Goal: Task Accomplishment & Management: Complete application form

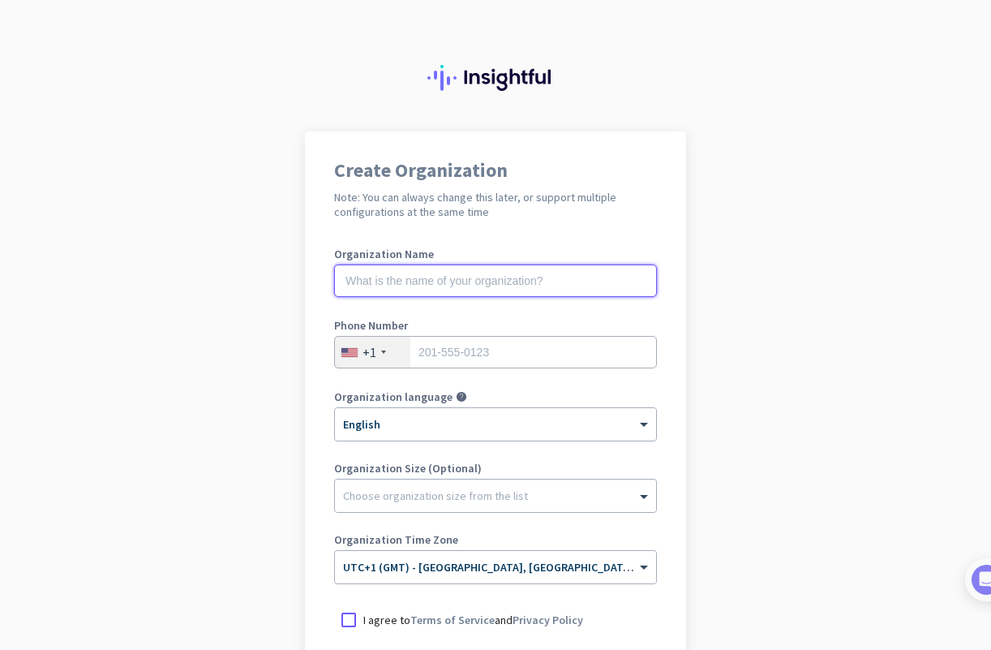
click at [378, 268] on input "text" at bounding box center [495, 280] width 323 height 32
type input "Mercor"
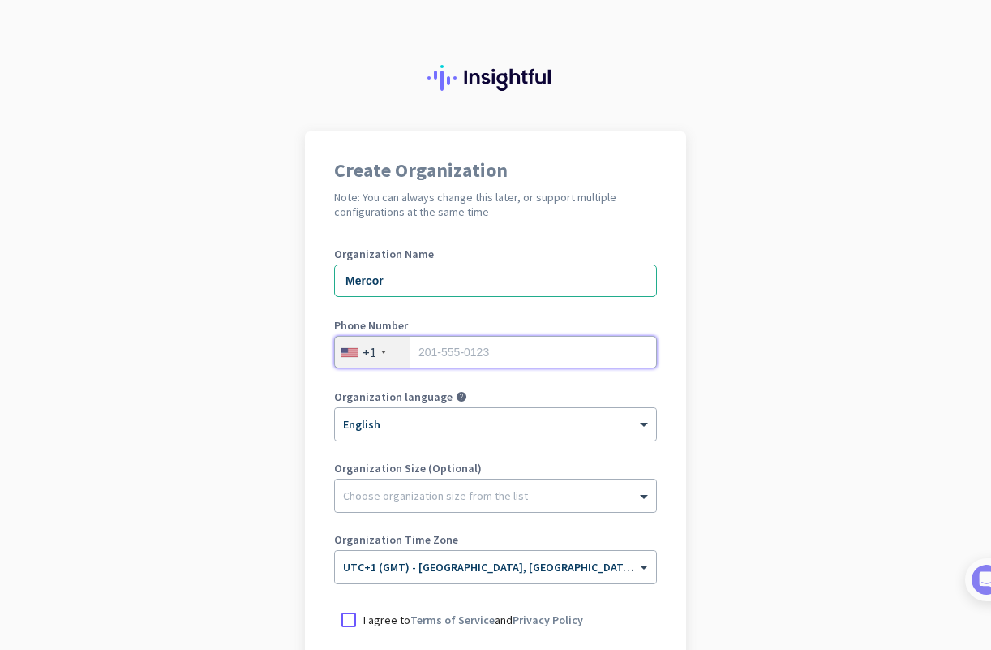
click at [486, 350] on input "tel" at bounding box center [495, 352] width 323 height 32
click at [387, 349] on div "+1" at bounding box center [372, 352] width 75 height 31
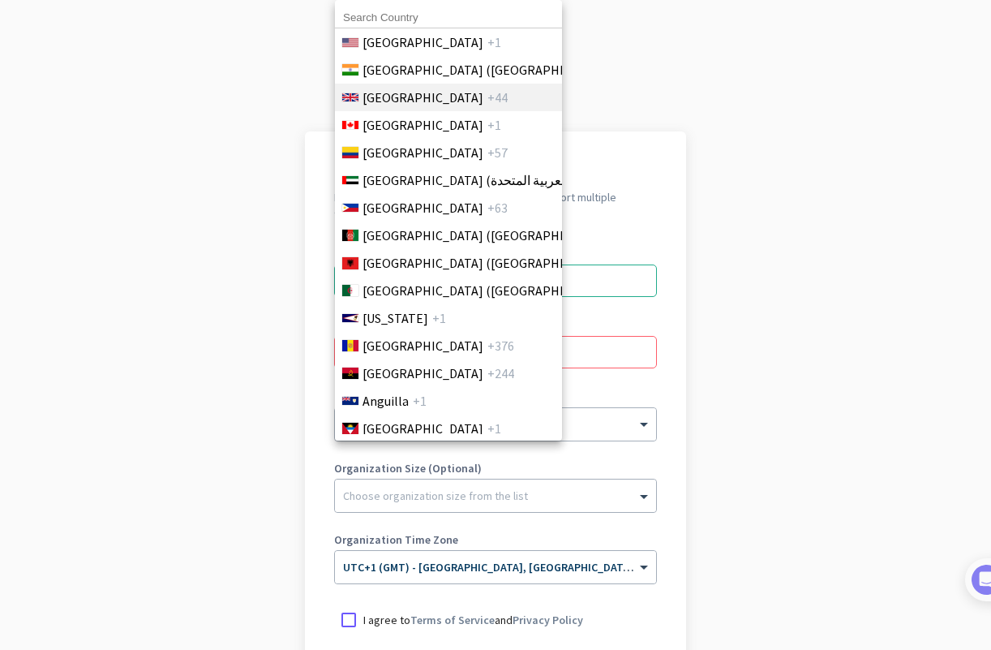
click at [428, 88] on span "[GEOGRAPHIC_DATA]" at bounding box center [423, 97] width 121 height 19
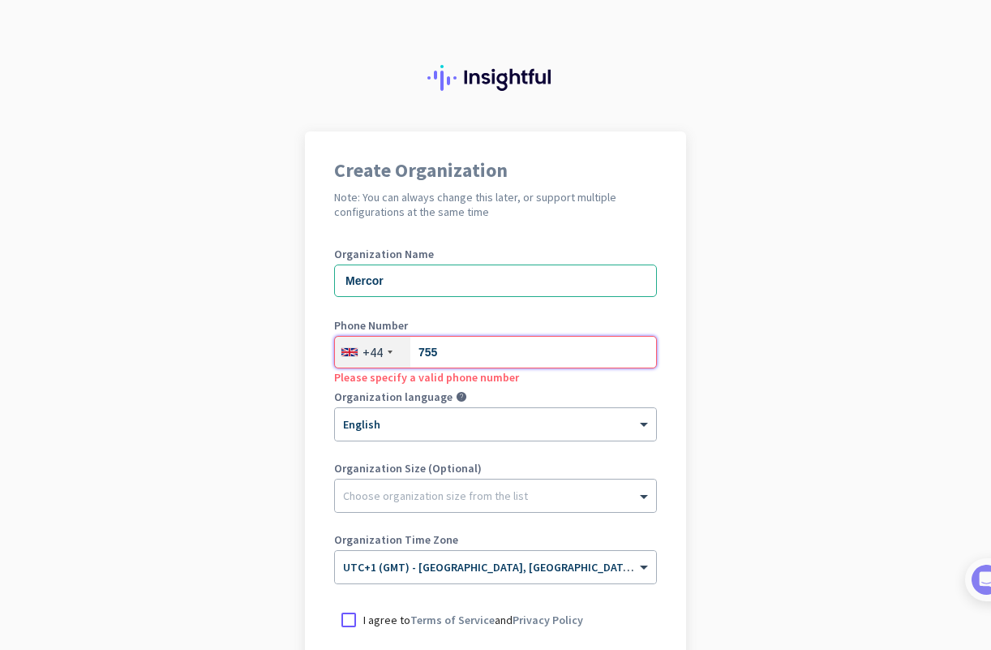
type input "07555537240"
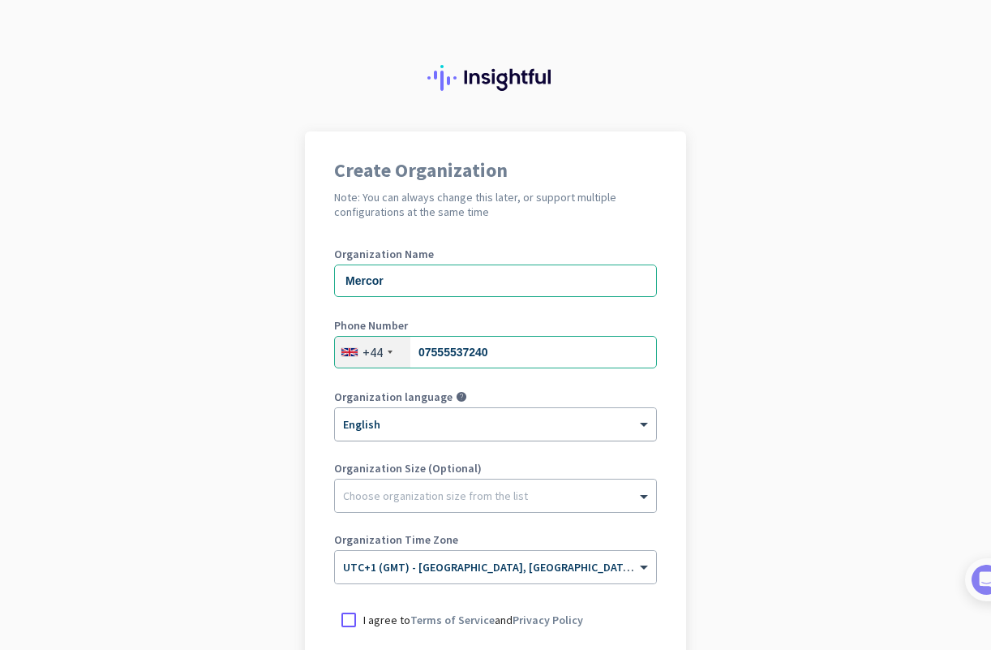
click at [421, 428] on div "× English" at bounding box center [485, 425] width 301 height 14
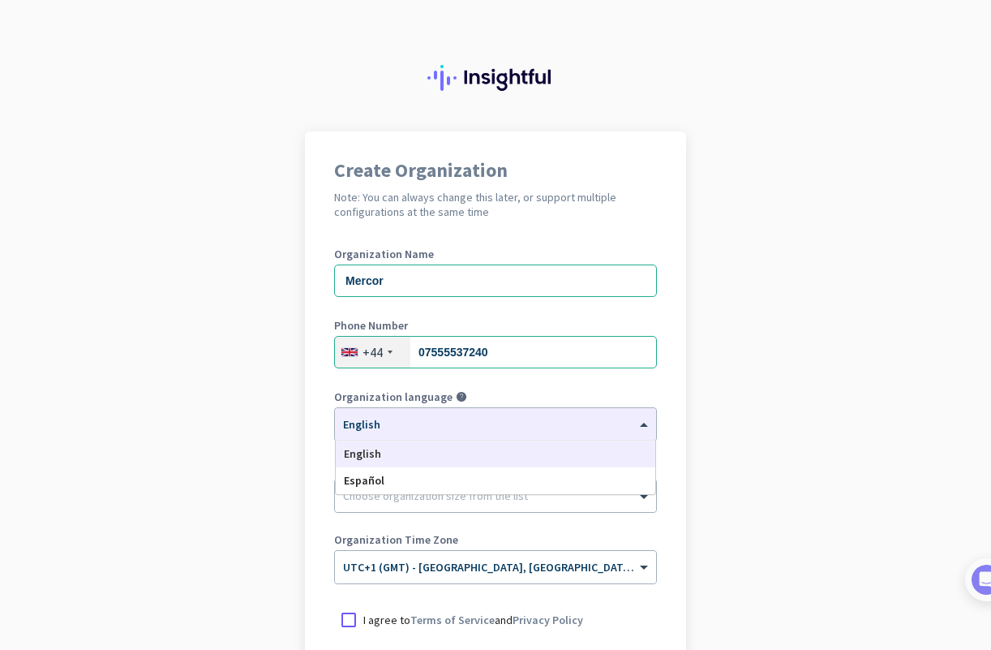
click at [268, 445] on app-onboarding-organization "Create Organization Note: You can always change this later, or support multiple…" at bounding box center [495, 482] width 991 height 703
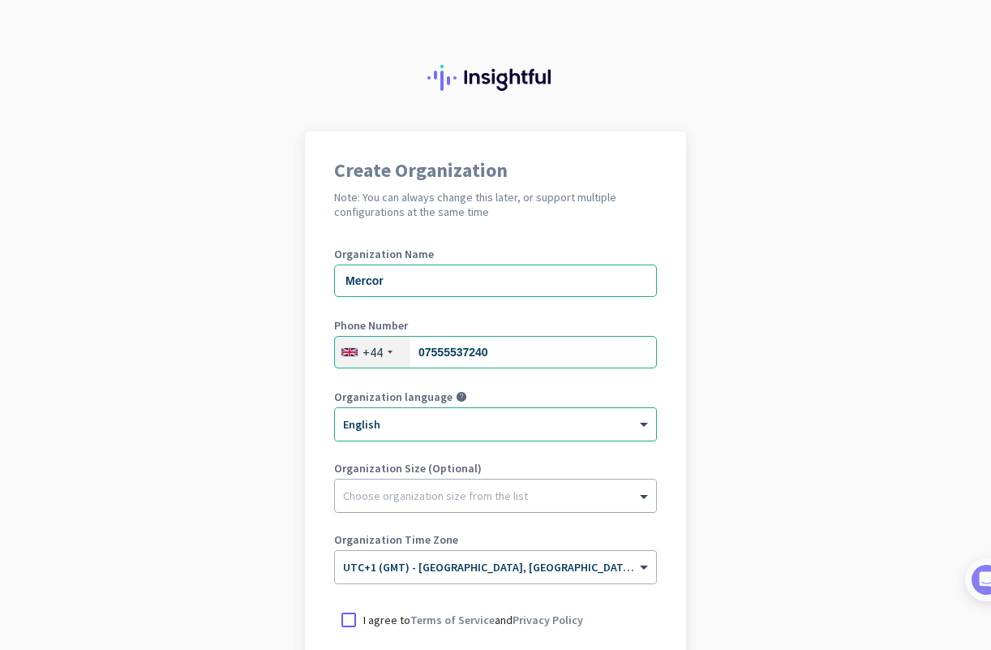
click at [387, 488] on div at bounding box center [495, 491] width 321 height 16
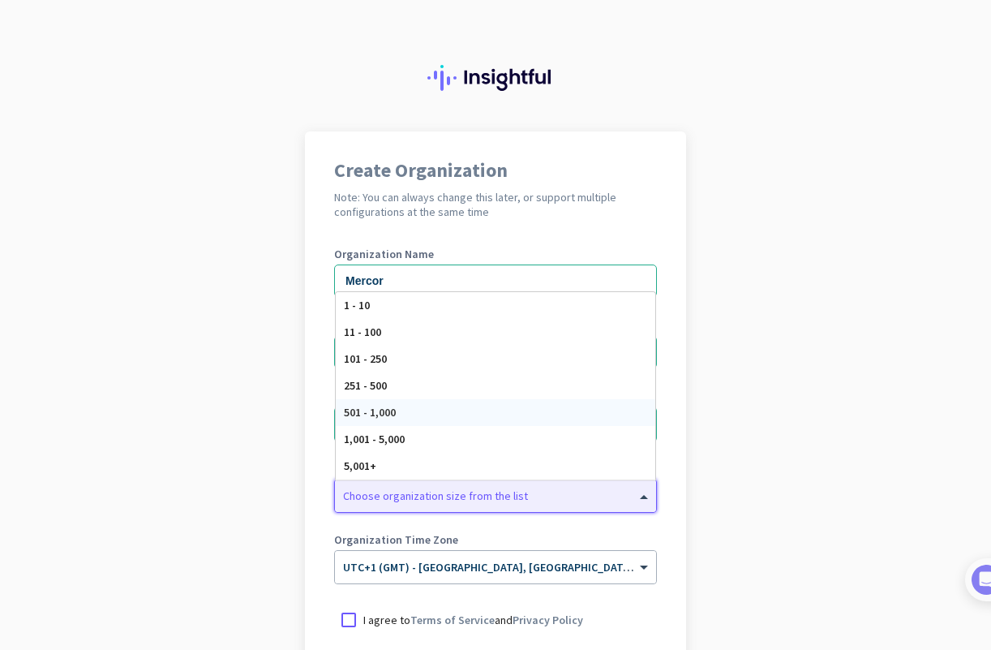
click at [238, 439] on app-onboarding-organization "Create Organization Note: You can always change this later, or support multiple…" at bounding box center [495, 482] width 991 height 703
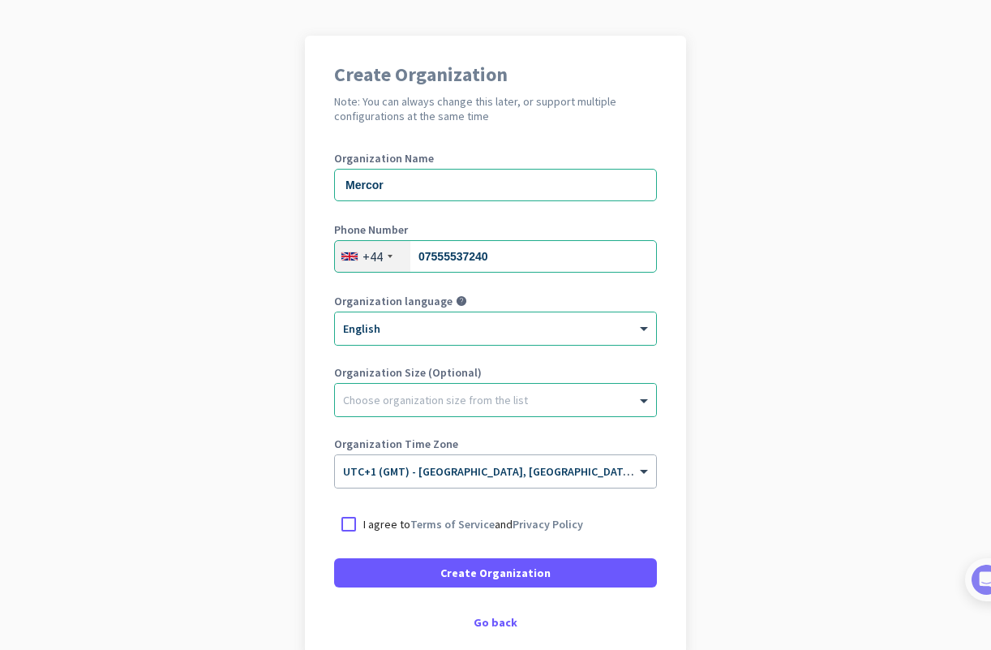
scroll to position [97, 0]
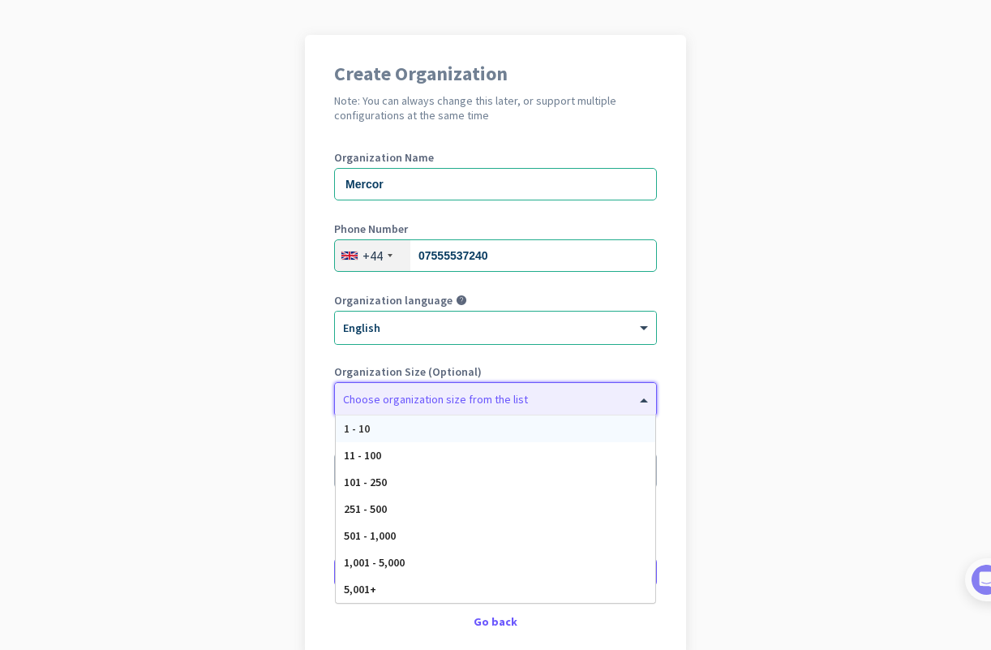
click at [380, 409] on div "Choose organization size from the list" at bounding box center [495, 399] width 321 height 32
click at [405, 567] on span "1,001 - 5,000" at bounding box center [374, 562] width 61 height 15
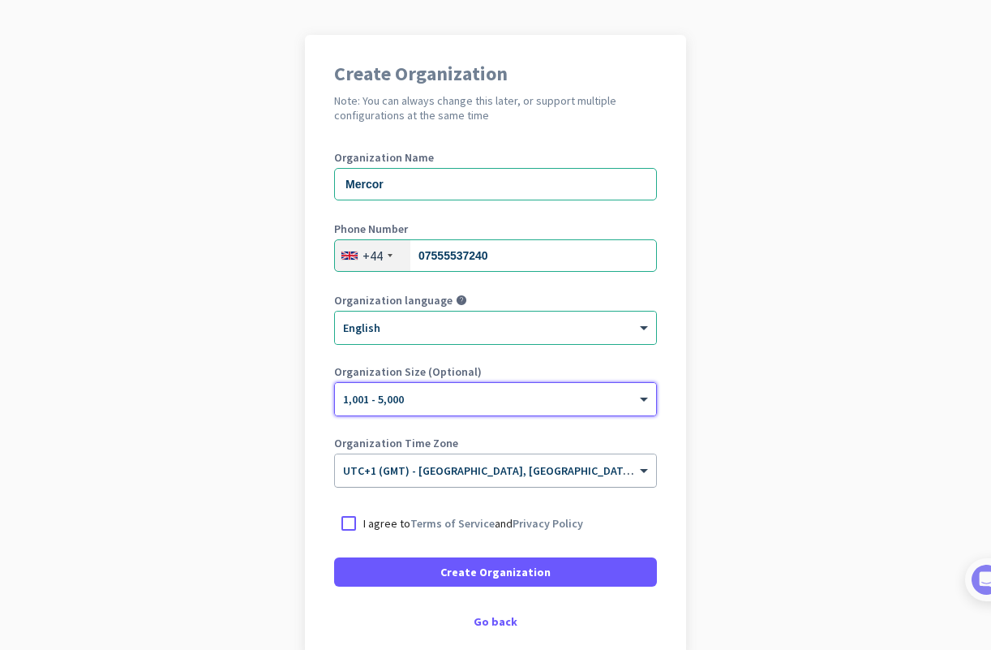
click at [403, 468] on input "text" at bounding box center [479, 465] width 273 height 12
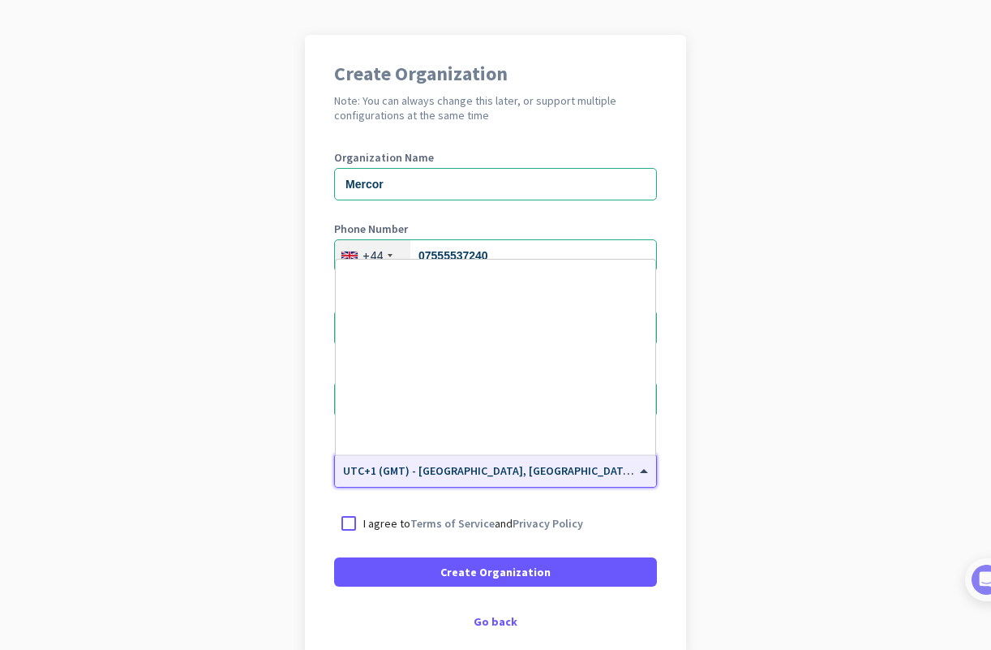
scroll to position [3105, 0]
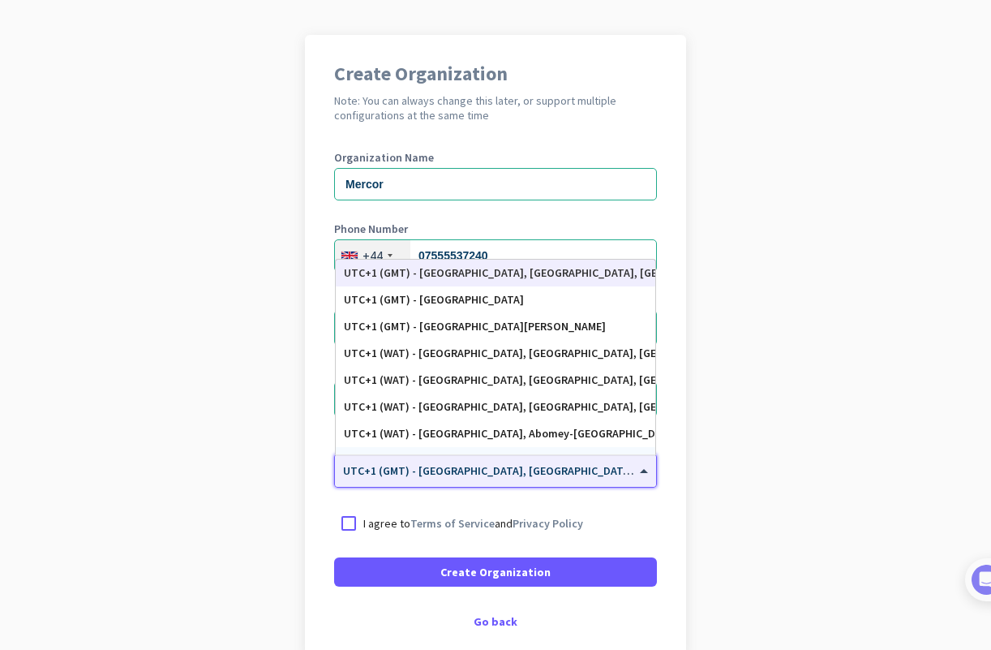
click at [426, 471] on input "text" at bounding box center [479, 465] width 273 height 12
click at [387, 510] on div "I agree to Terms of Service and Privacy Policy" at bounding box center [495, 523] width 323 height 29
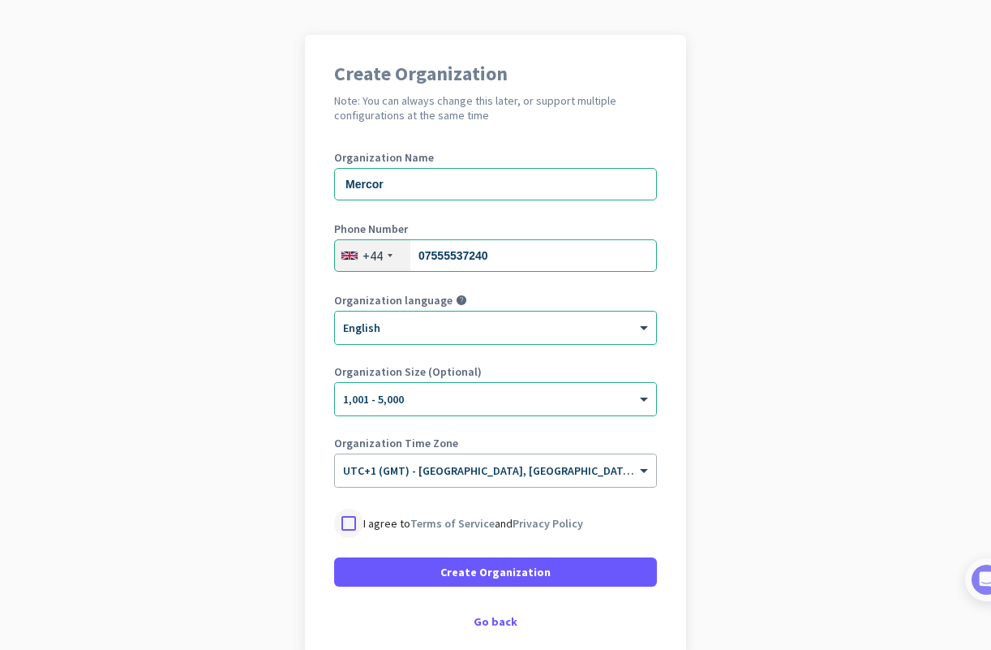
click at [355, 521] on div at bounding box center [348, 523] width 29 height 29
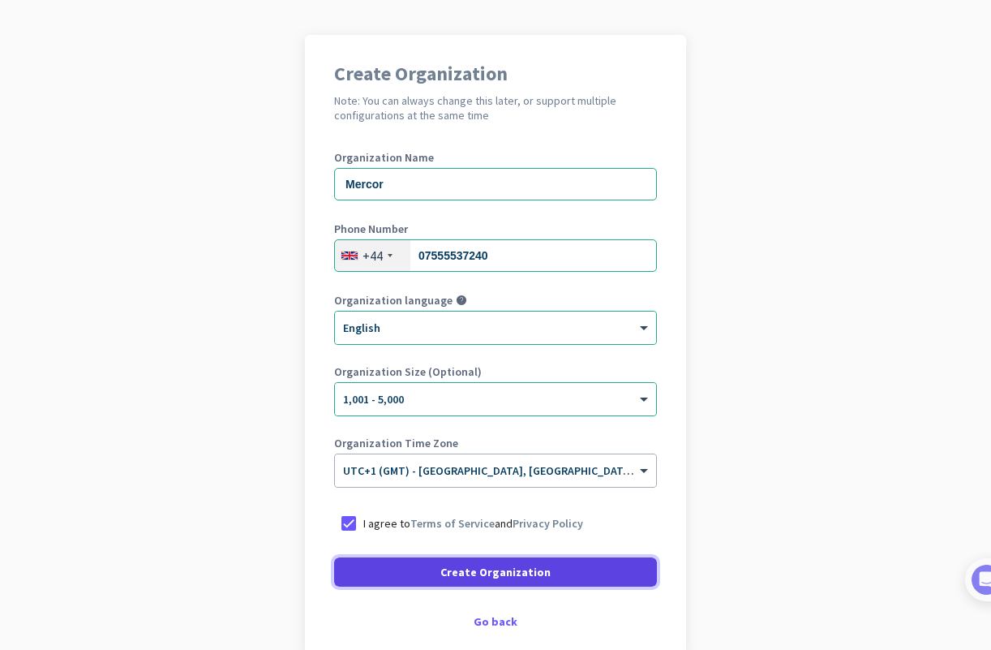
click at [445, 569] on span at bounding box center [495, 571] width 323 height 39
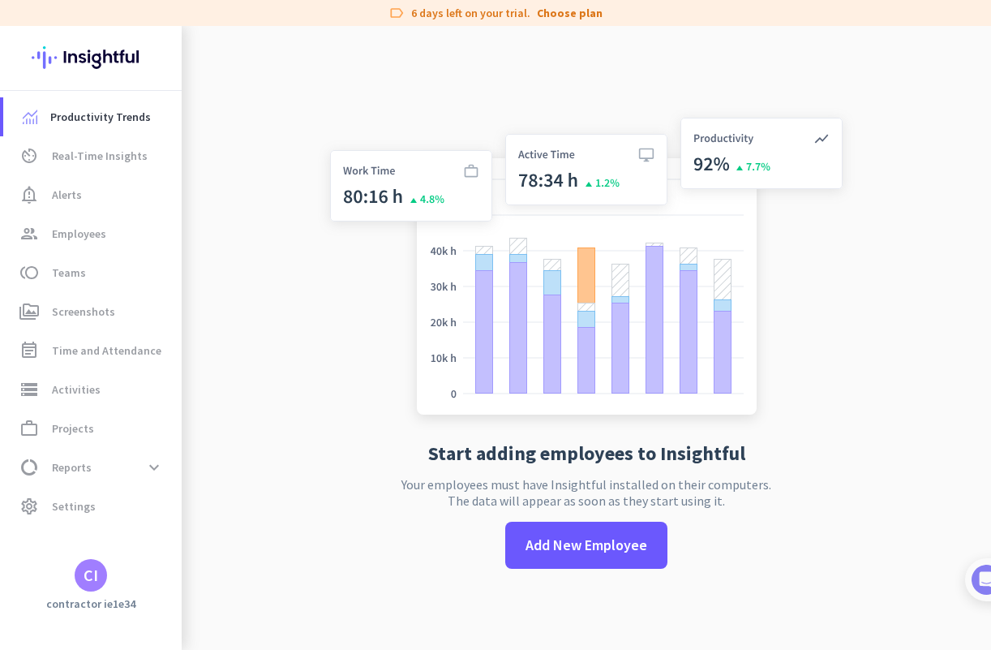
click at [88, 579] on div "CI" at bounding box center [91, 575] width 15 height 16
click at [99, 282] on div at bounding box center [495, 325] width 991 height 650
click at [92, 246] on link "group Employees" at bounding box center [92, 233] width 178 height 39
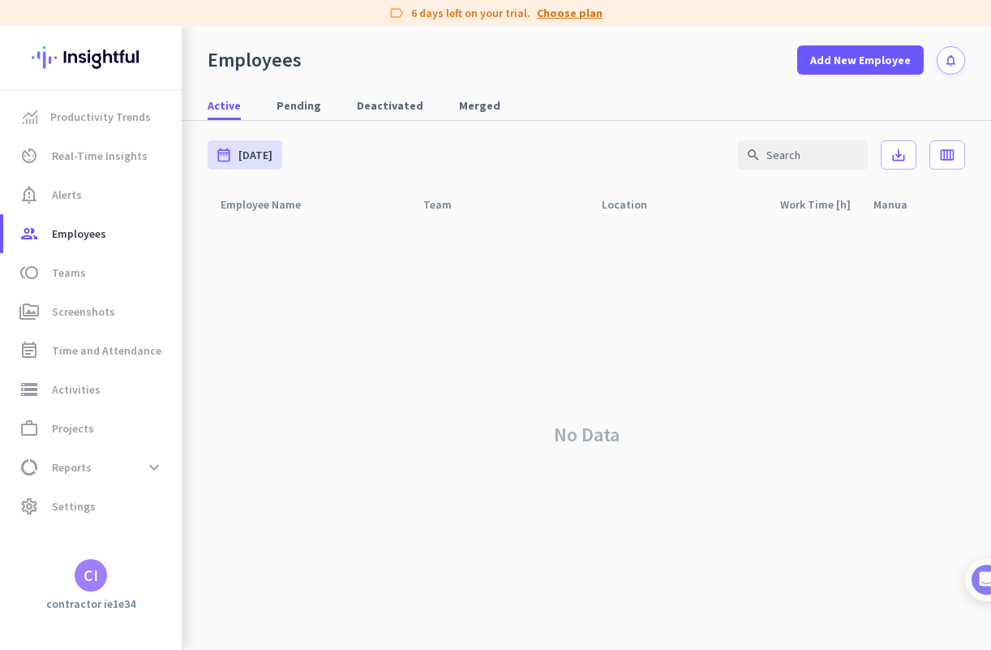
click at [550, 11] on link "Choose plan" at bounding box center [570, 13] width 66 height 16
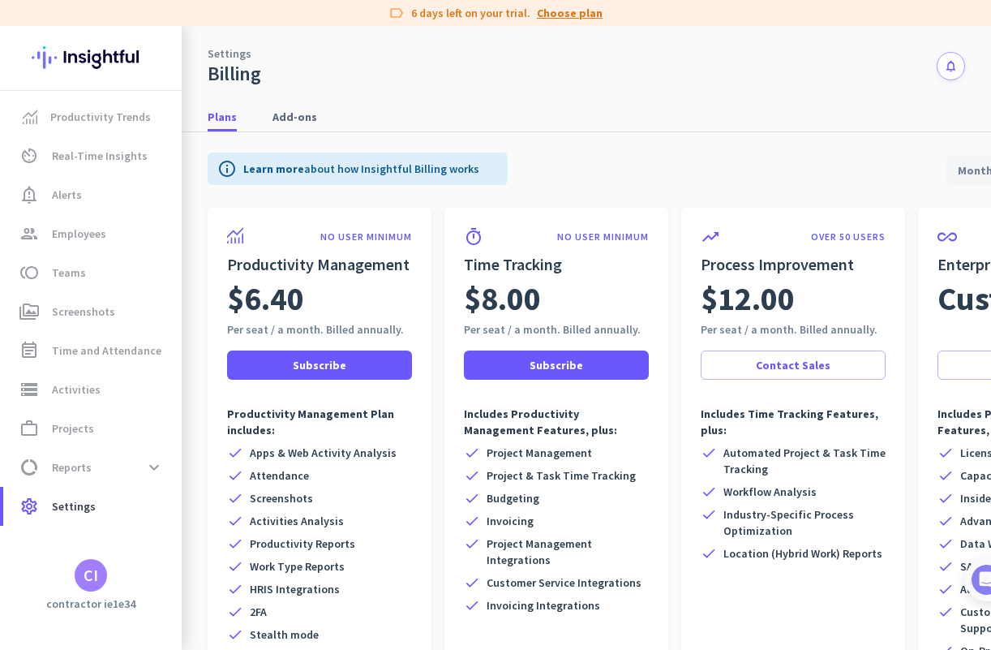
click at [549, 10] on link "Choose plan" at bounding box center [570, 13] width 66 height 16
click at [88, 570] on div "CI" at bounding box center [91, 575] width 15 height 16
click at [172, 541] on span "Sign out" at bounding box center [177, 544] width 98 height 15
